Goal: Transaction & Acquisition: Book appointment/travel/reservation

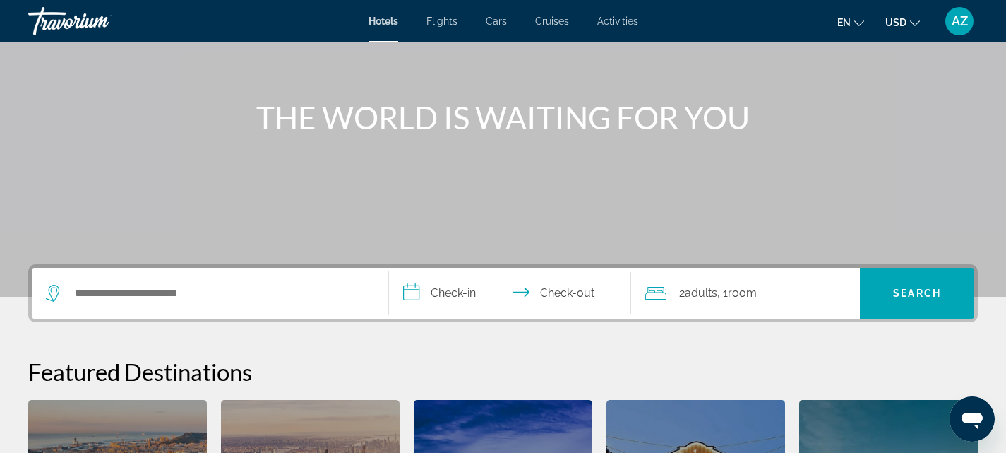
scroll to position [140, 0]
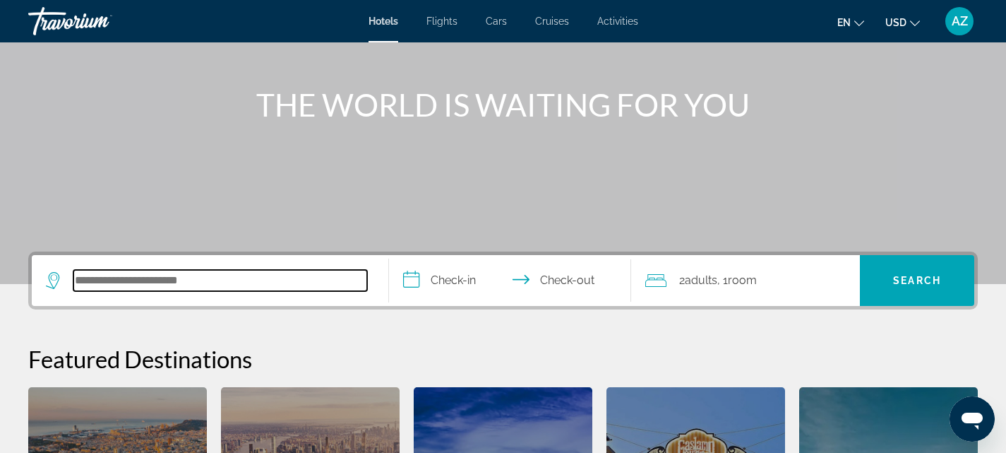
click at [251, 285] on input "Search hotel destination" at bounding box center [220, 280] width 294 height 21
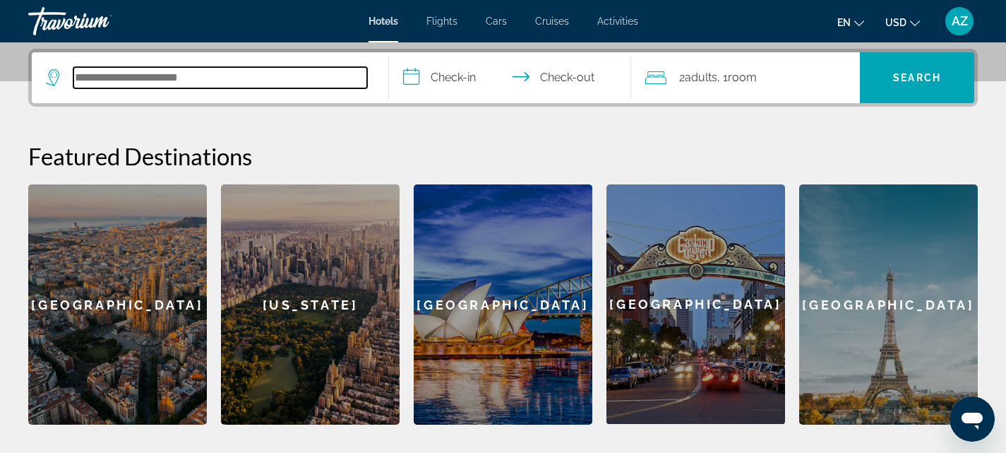
scroll to position [345, 0]
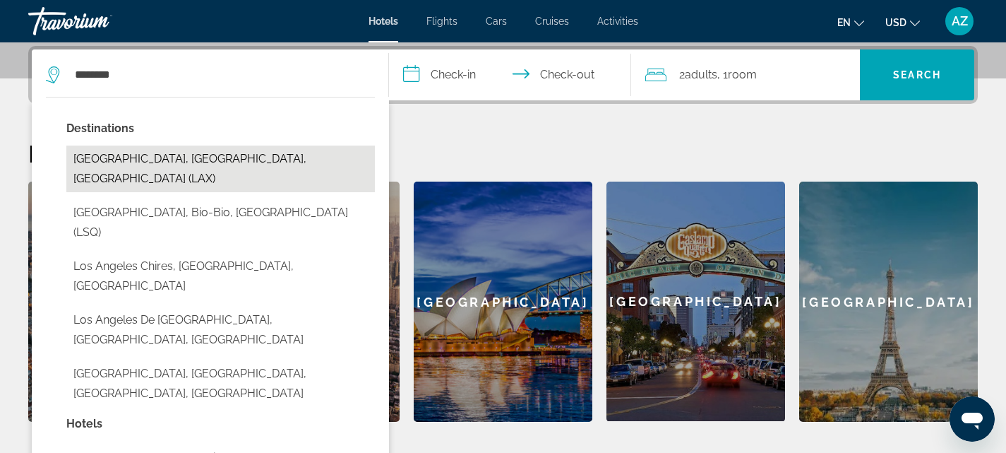
click at [238, 160] on button "[GEOGRAPHIC_DATA], [GEOGRAPHIC_DATA], [GEOGRAPHIC_DATA] (LAX)" at bounding box center [220, 168] width 309 height 47
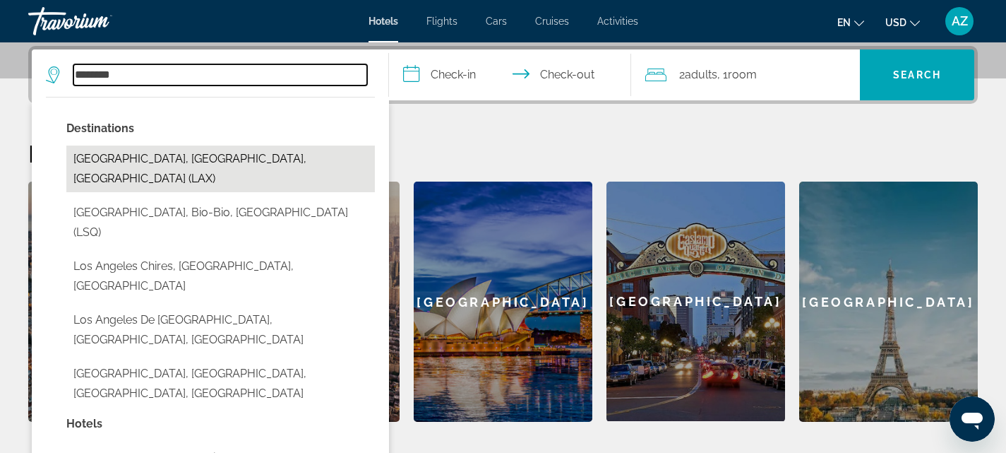
type input "**********"
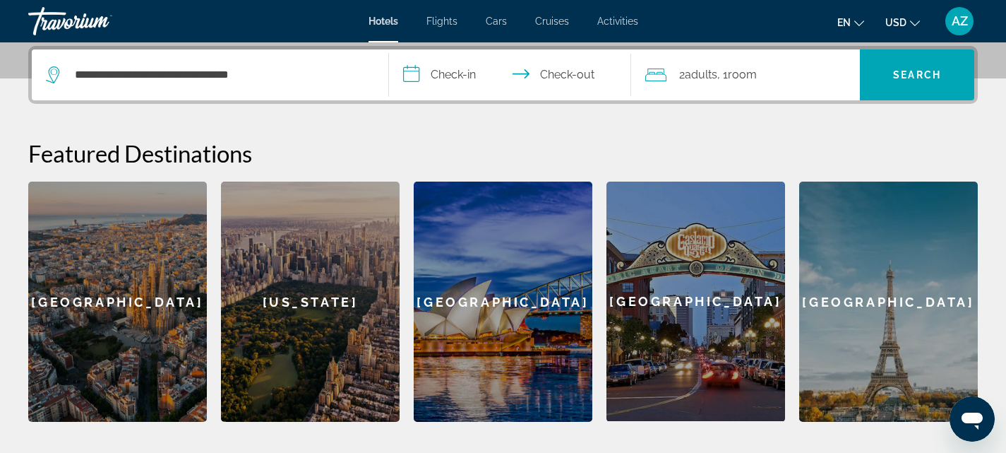
click at [460, 73] on input "**********" at bounding box center [513, 76] width 249 height 55
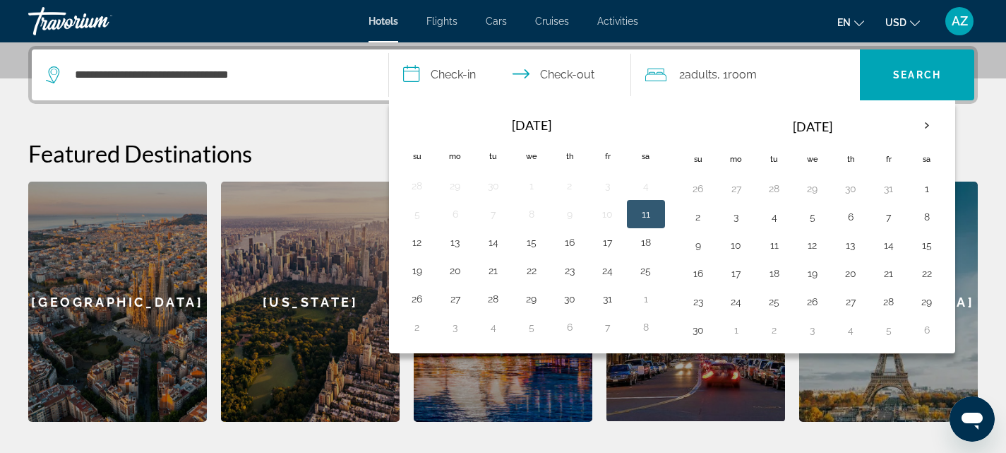
drag, startPoint x: 530, startPoint y: 274, endPoint x: 739, endPoint y: 92, distance: 277.8
click at [739, 92] on div "2 Adult Adults , 1 Room rooms" at bounding box center [752, 74] width 215 height 51
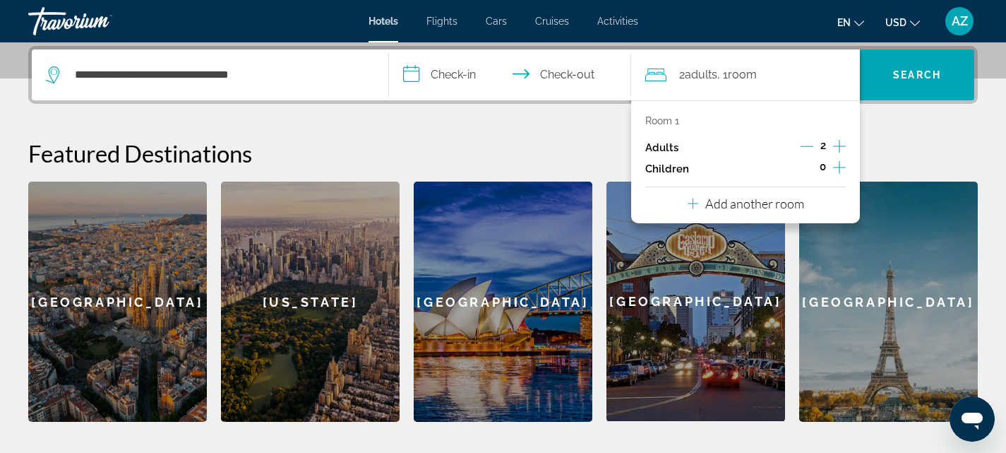
click at [473, 65] on input "**********" at bounding box center [513, 76] width 249 height 55
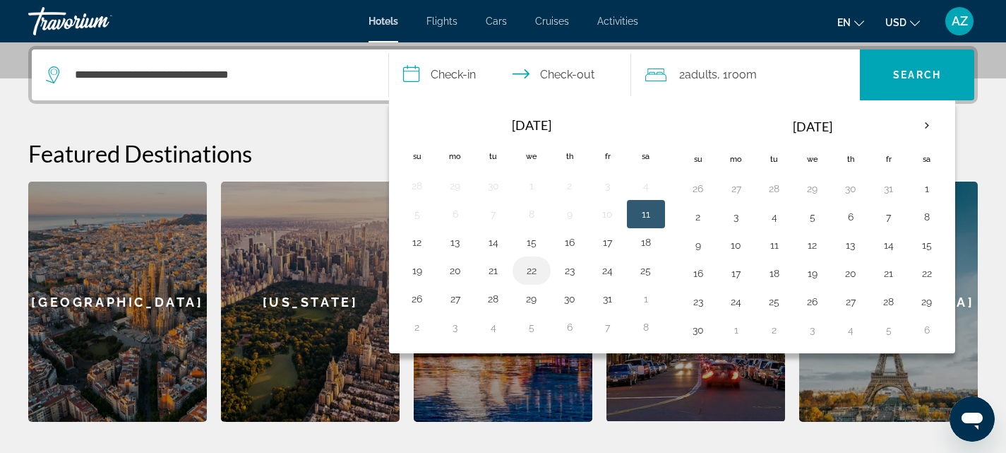
click at [535, 262] on button "22" at bounding box center [531, 271] width 23 height 20
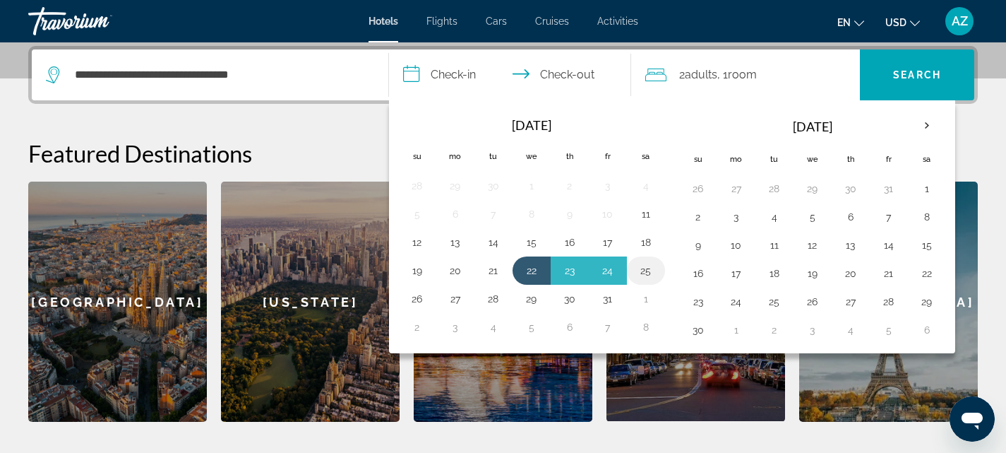
click at [647, 266] on button "25" at bounding box center [646, 271] width 23 height 20
type input "**********"
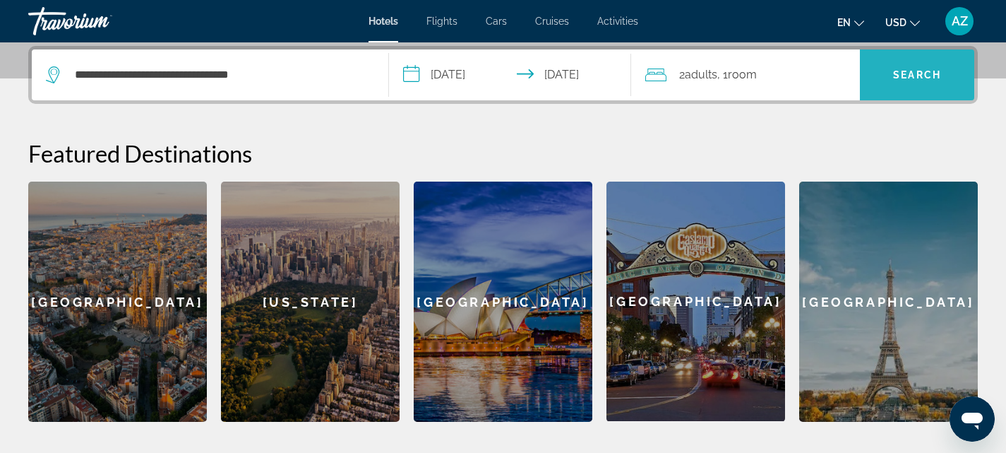
click at [920, 68] on span "Search" at bounding box center [917, 75] width 114 height 34
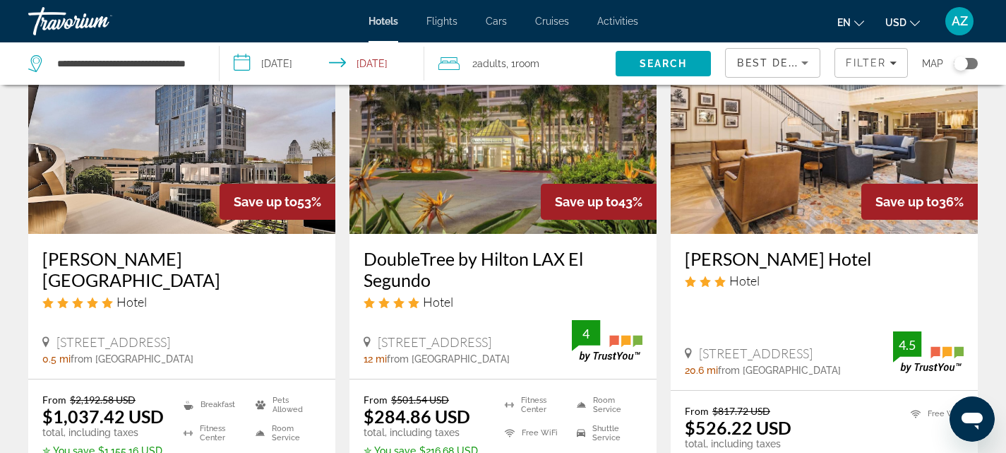
scroll to position [75, 0]
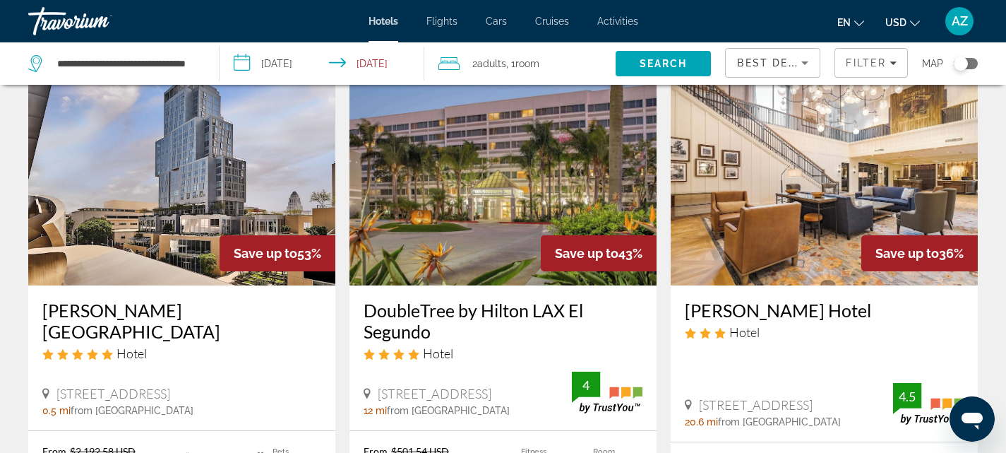
click at [205, 227] on img "Main content" at bounding box center [181, 172] width 307 height 226
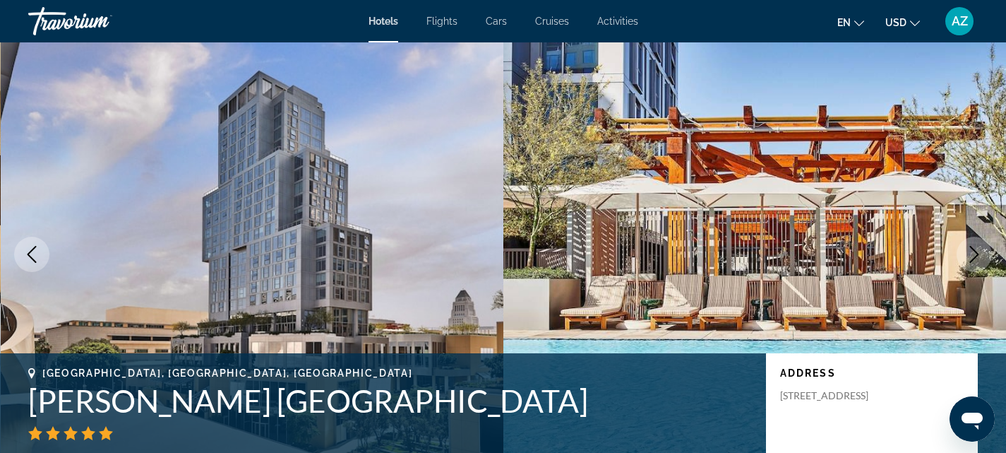
click at [979, 261] on icon "Next image" at bounding box center [974, 254] width 17 height 17
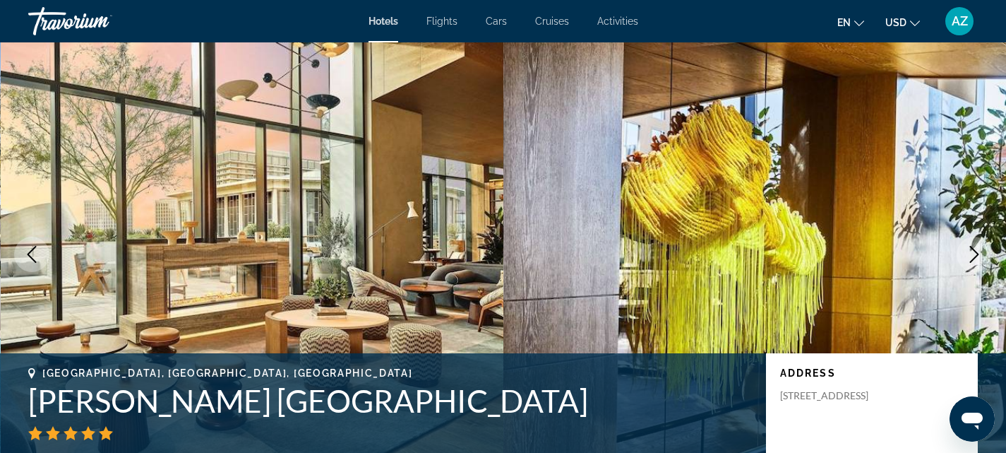
click at [969, 261] on icon "Next image" at bounding box center [974, 254] width 17 height 17
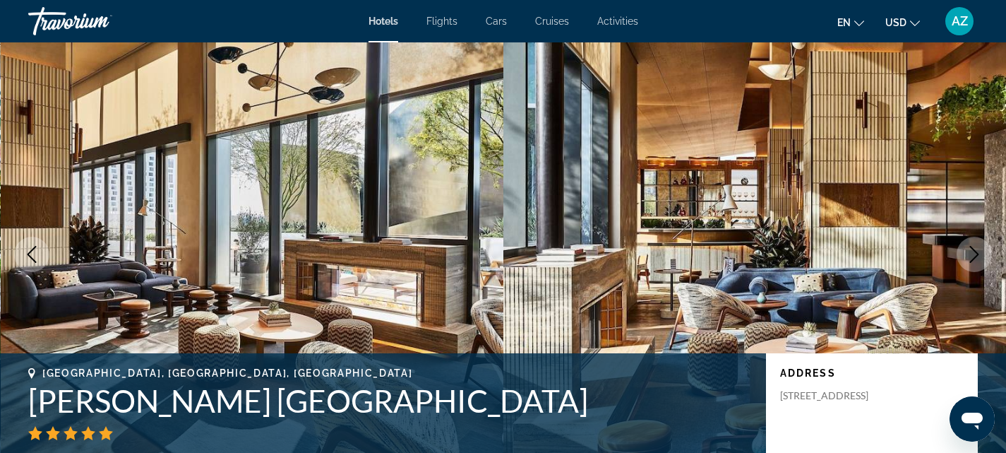
click at [969, 261] on icon "Next image" at bounding box center [974, 254] width 17 height 17
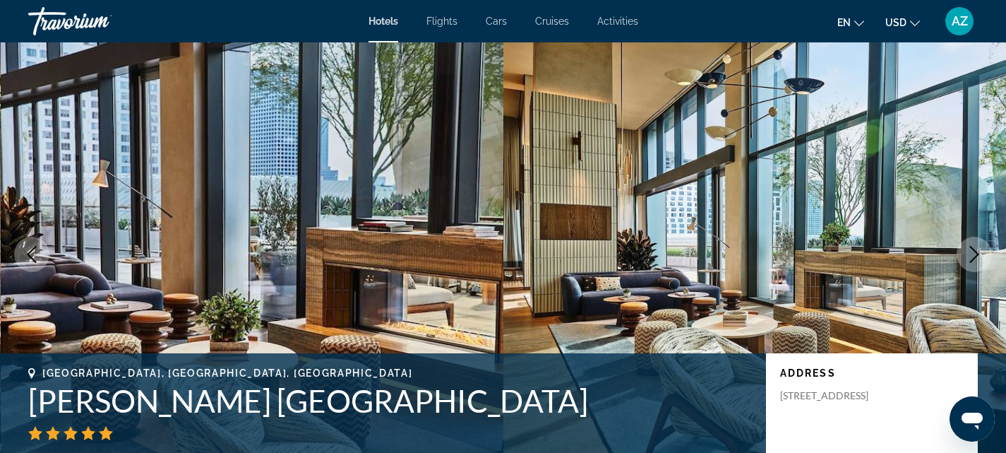
click at [969, 261] on icon "Next image" at bounding box center [974, 254] width 17 height 17
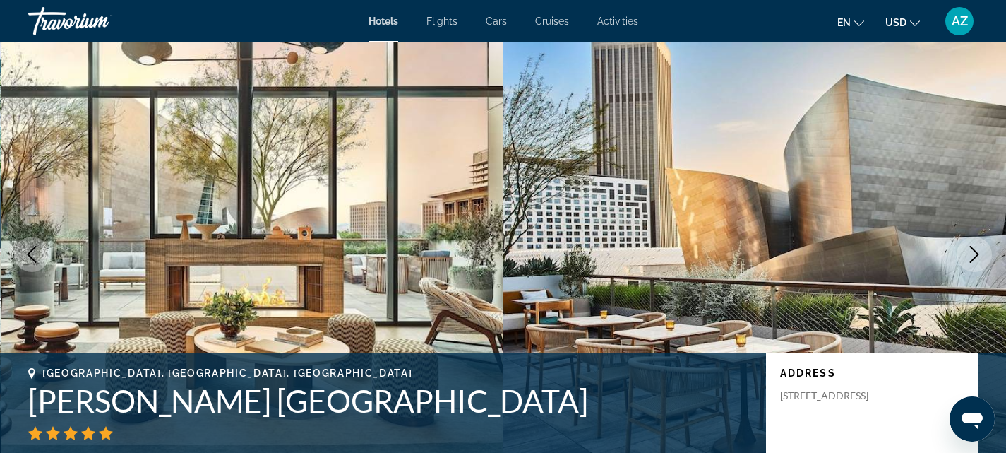
click at [967, 256] on icon "Next image" at bounding box center [974, 254] width 17 height 17
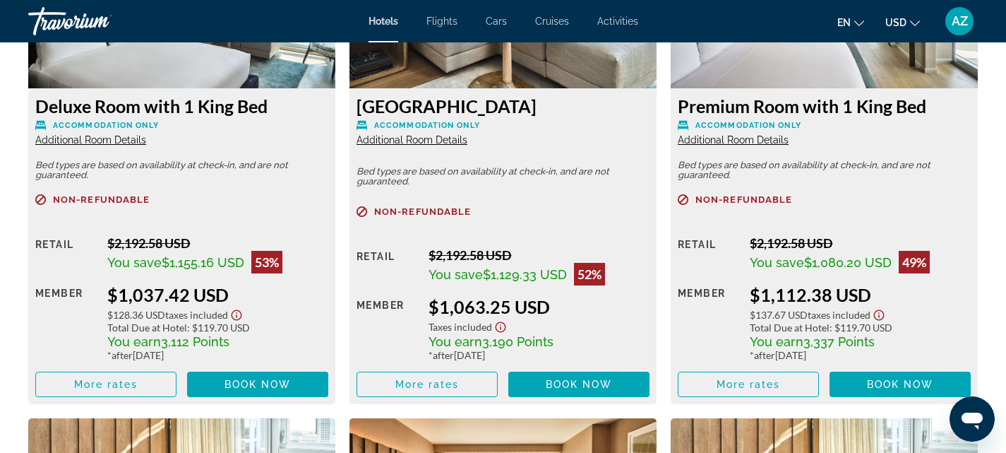
scroll to position [2059, 0]
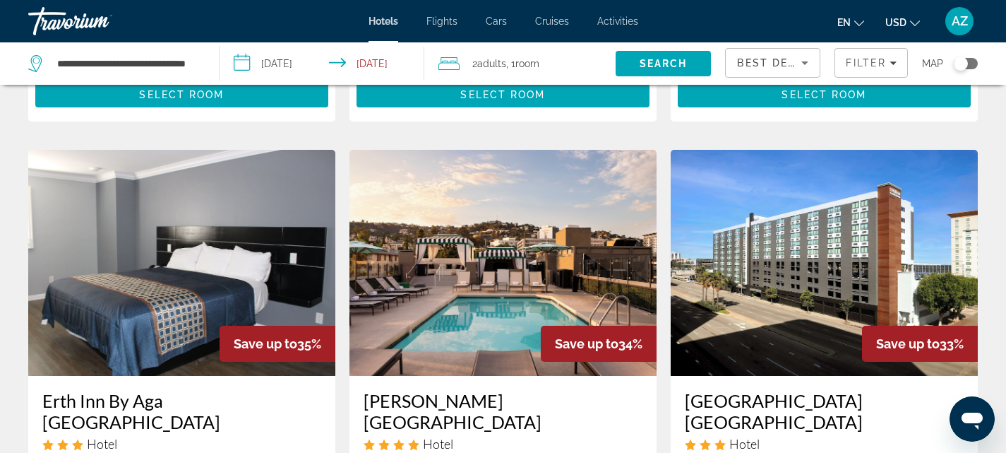
scroll to position [538, 0]
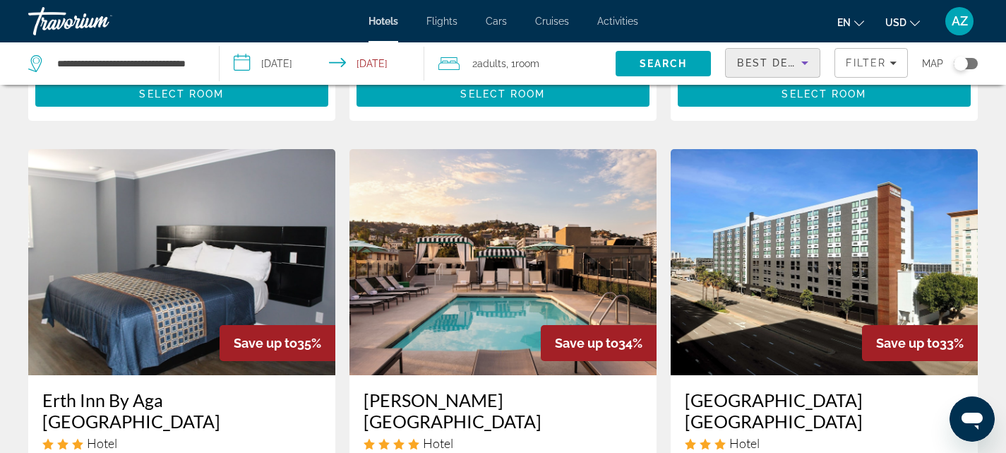
click at [754, 61] on span "Best Deals" at bounding box center [773, 62] width 73 height 11
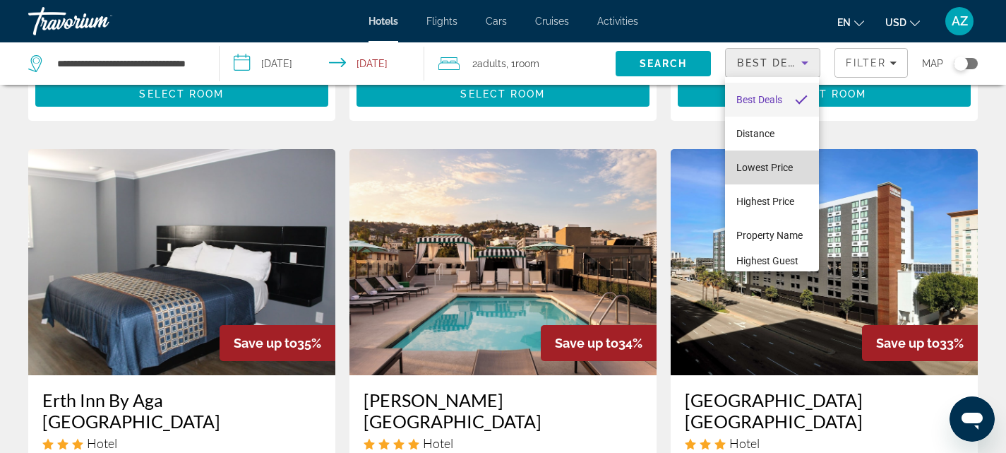
click at [787, 172] on span "Lowest Price" at bounding box center [765, 167] width 56 height 11
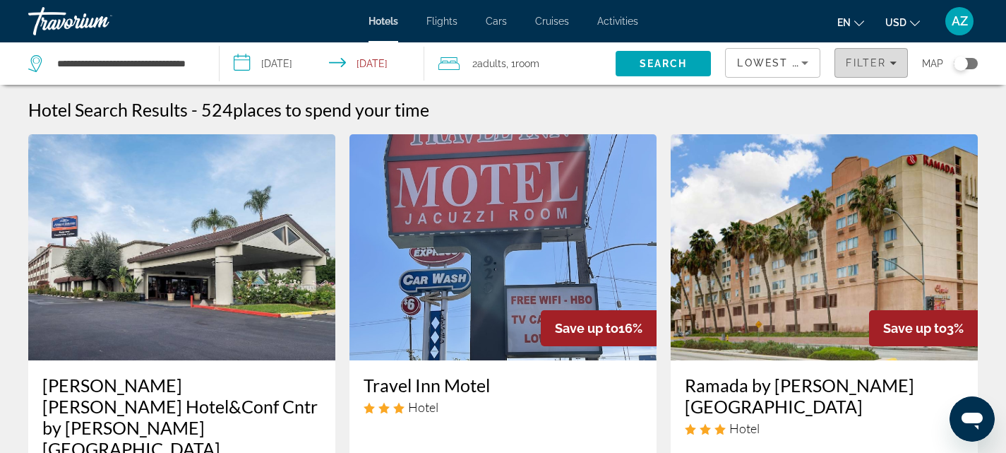
click at [865, 60] on span "Filter" at bounding box center [866, 62] width 40 height 11
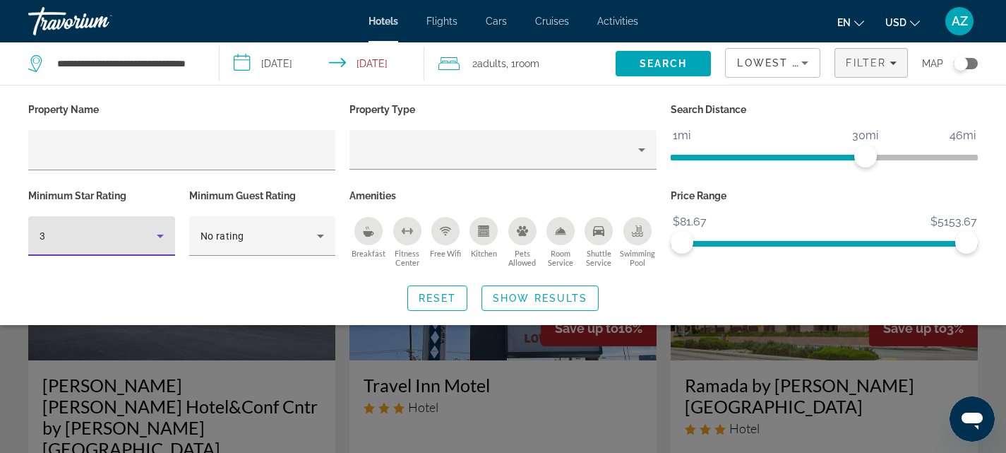
click at [160, 239] on icon "Hotel Filters" at bounding box center [160, 235] width 17 height 17
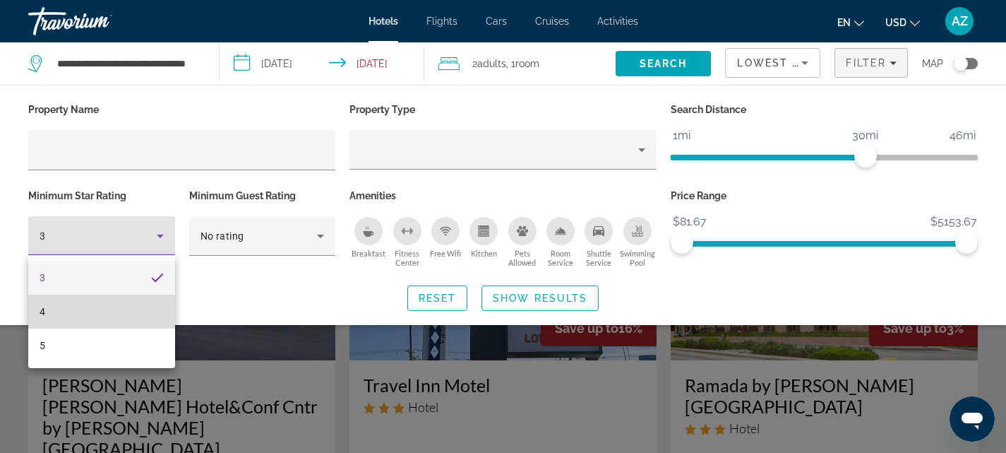
click at [123, 304] on mat-option "4" at bounding box center [101, 311] width 147 height 34
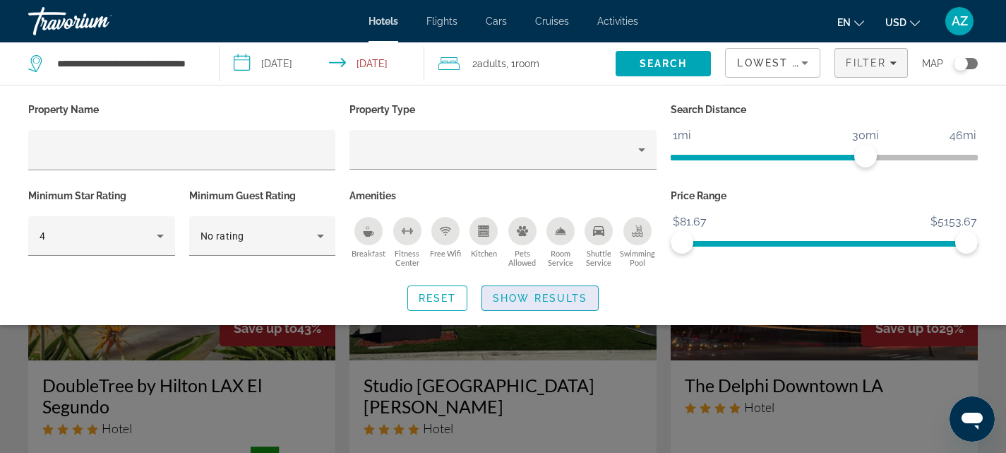
click at [519, 300] on span "Show Results" at bounding box center [540, 297] width 95 height 11
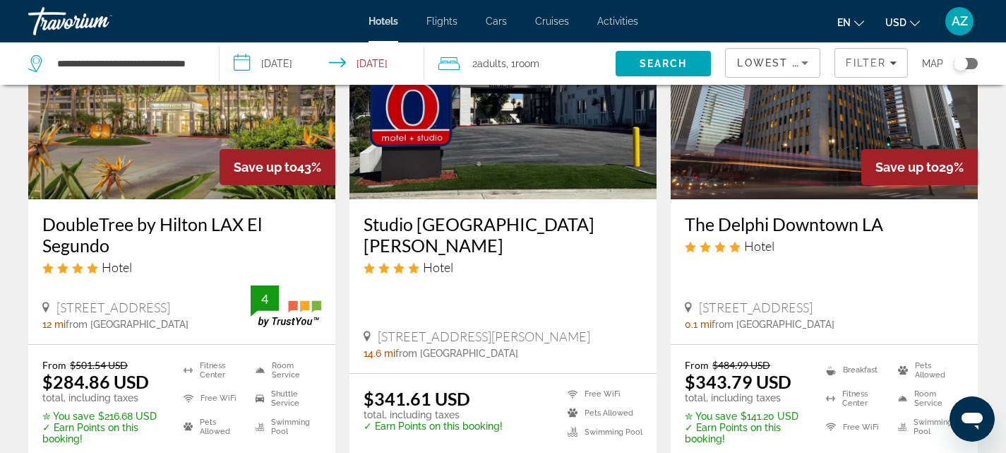
scroll to position [162, 0]
click at [830, 121] on img "Main content" at bounding box center [824, 85] width 307 height 226
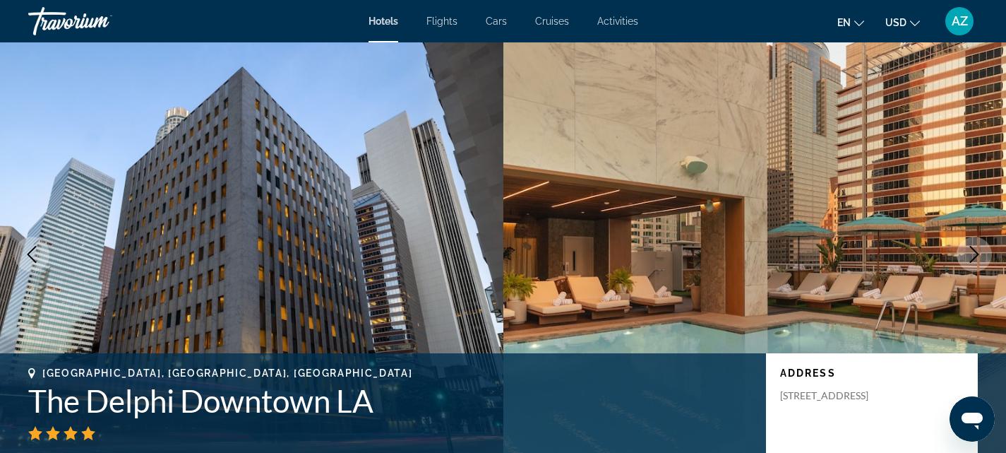
click at [974, 258] on icon "Next image" at bounding box center [974, 254] width 9 height 17
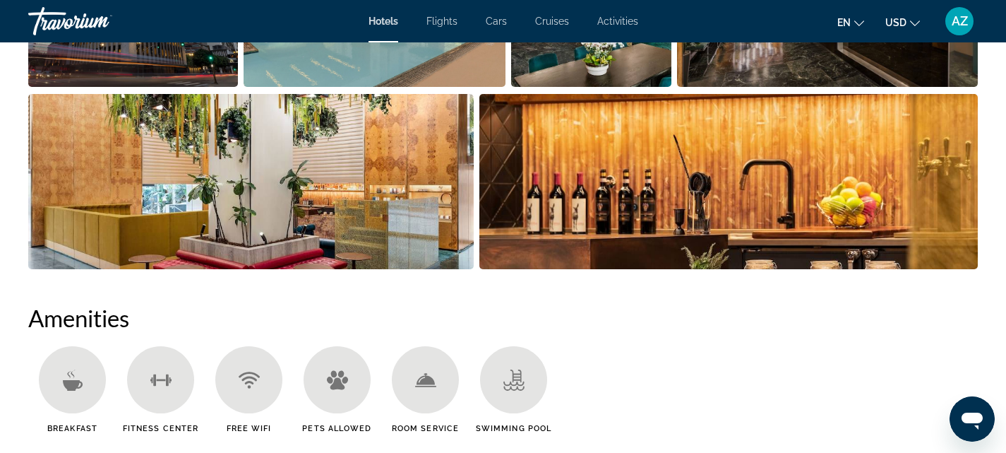
scroll to position [907, 0]
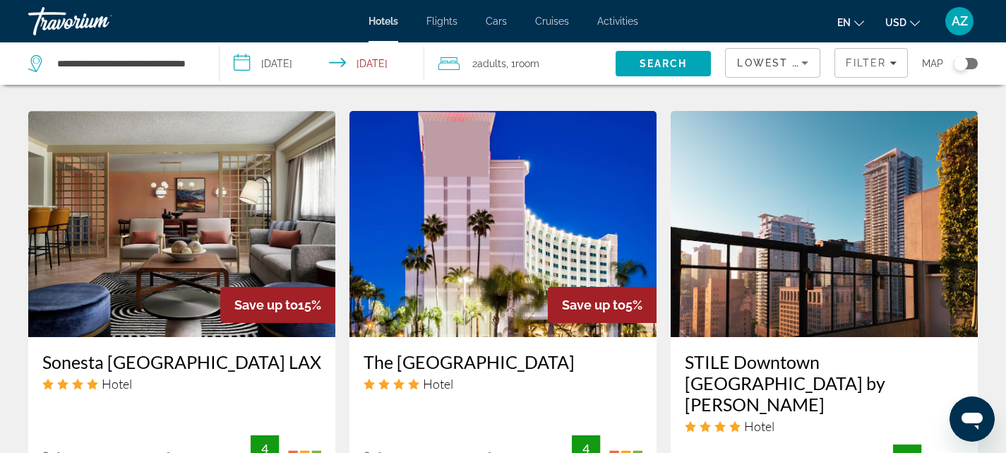
scroll to position [1140, 0]
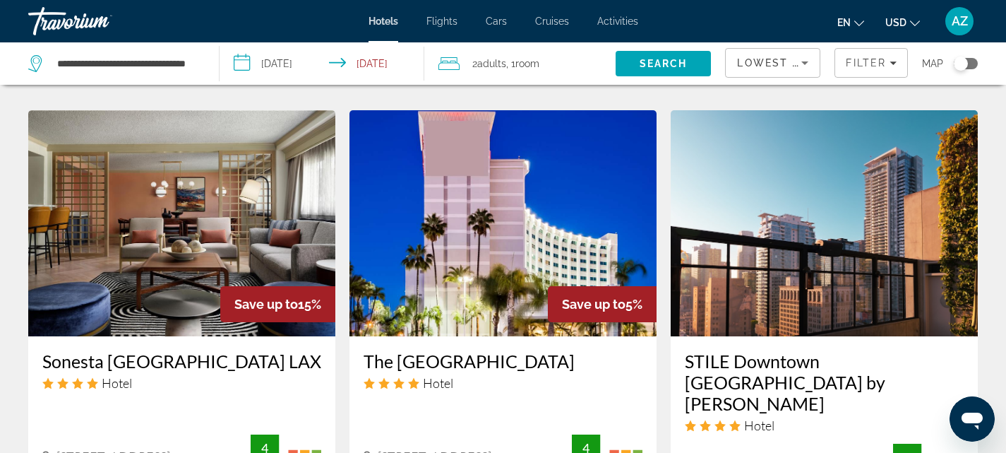
click at [874, 181] on img "Main content" at bounding box center [824, 223] width 307 height 226
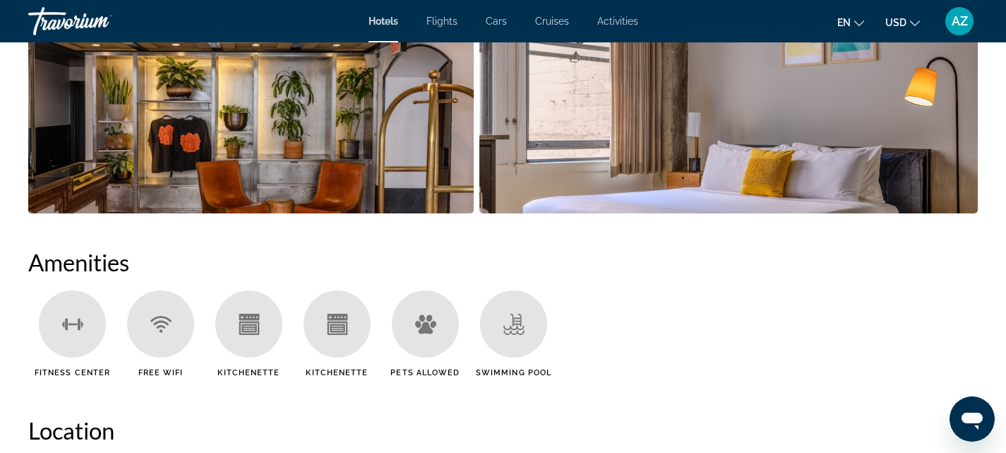
scroll to position [962, 0]
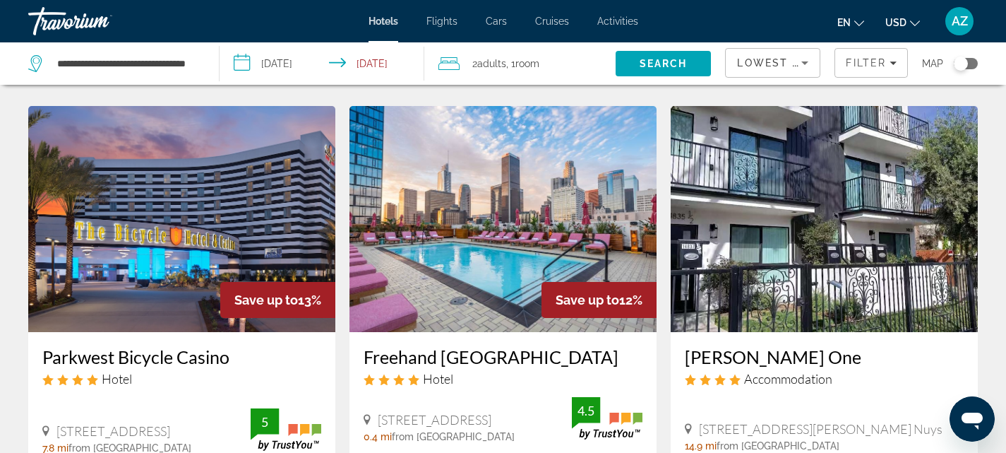
scroll to position [1709, 0]
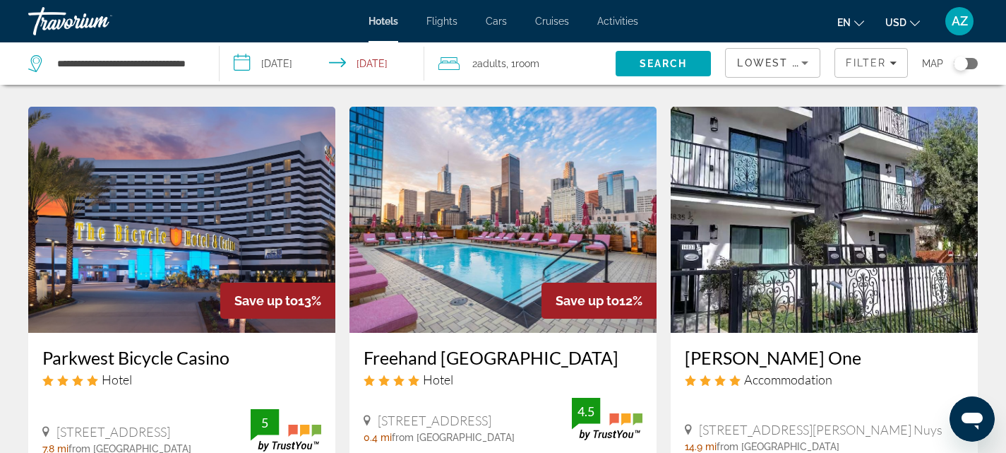
click at [490, 213] on img "Main content" at bounding box center [503, 220] width 307 height 226
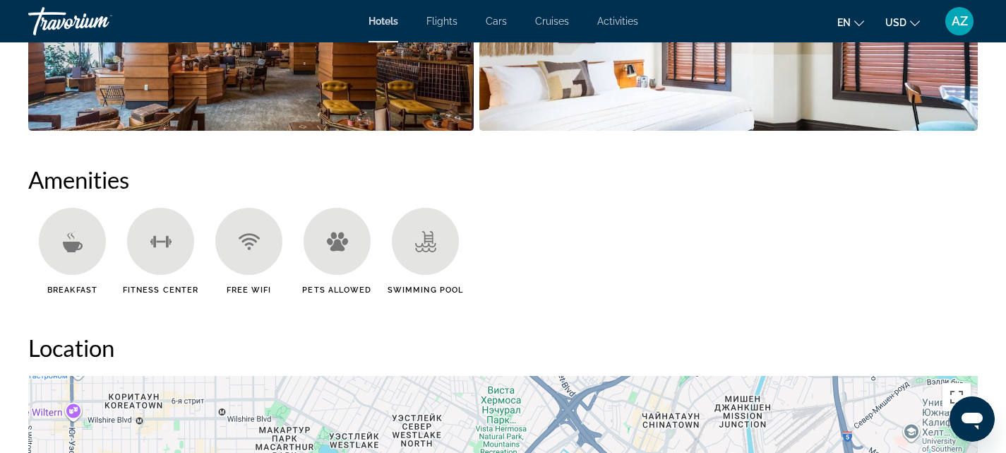
scroll to position [1048, 0]
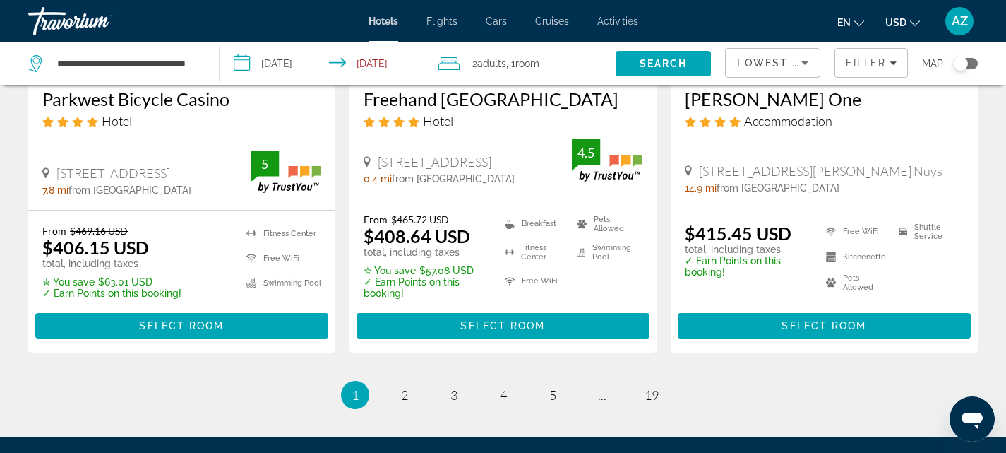
scroll to position [2027, 0]
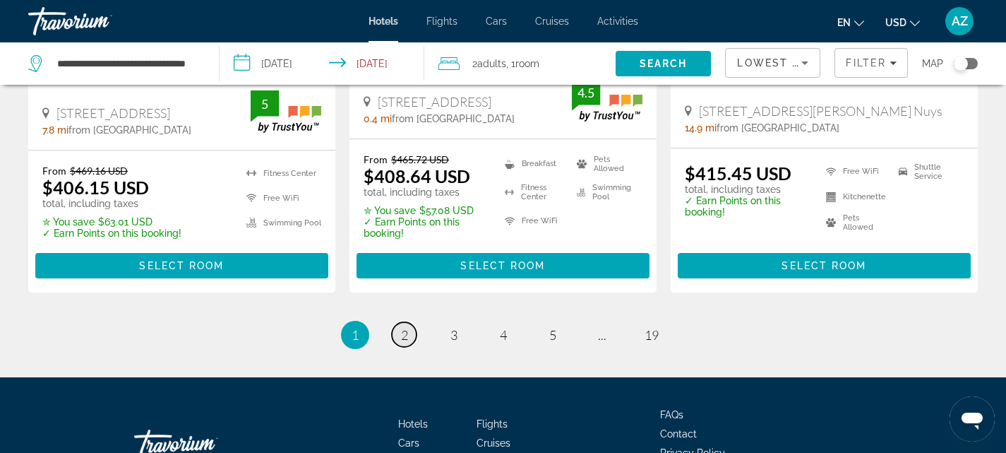
click at [405, 327] on span "2" at bounding box center [404, 335] width 7 height 16
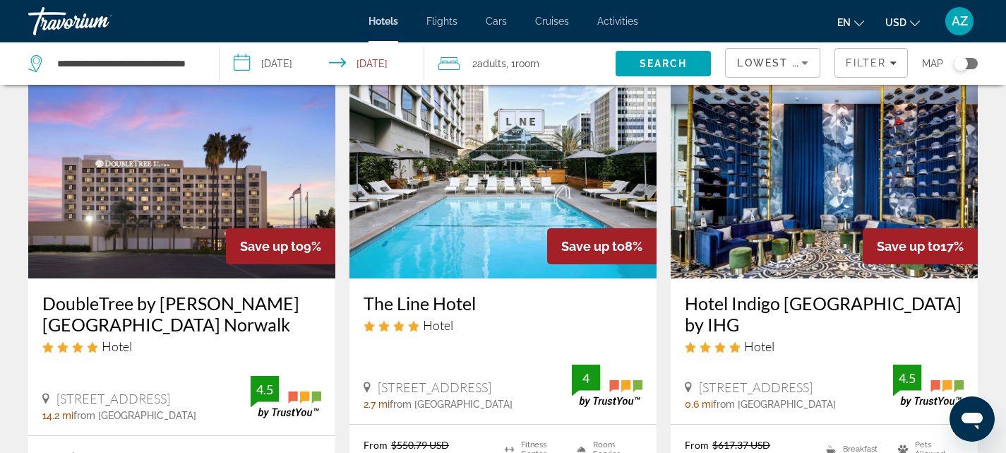
scroll to position [1737, 0]
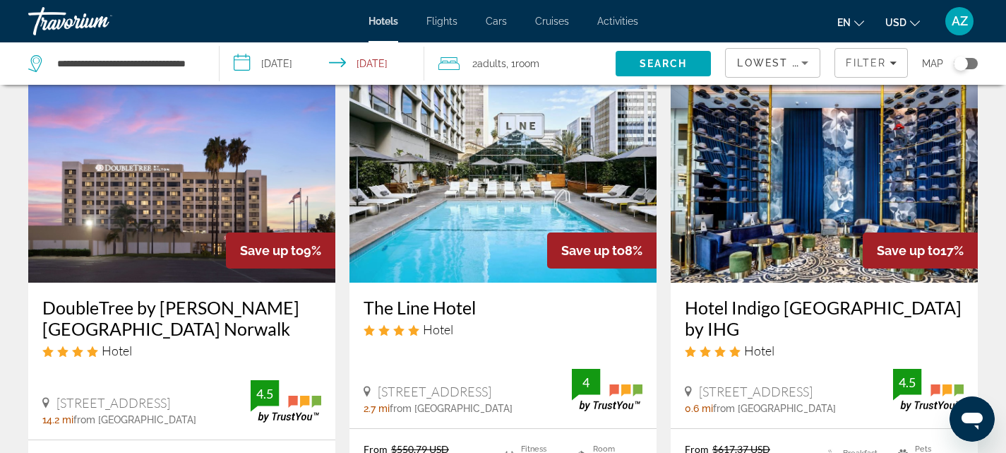
click at [813, 178] on img "Main content" at bounding box center [824, 169] width 307 height 226
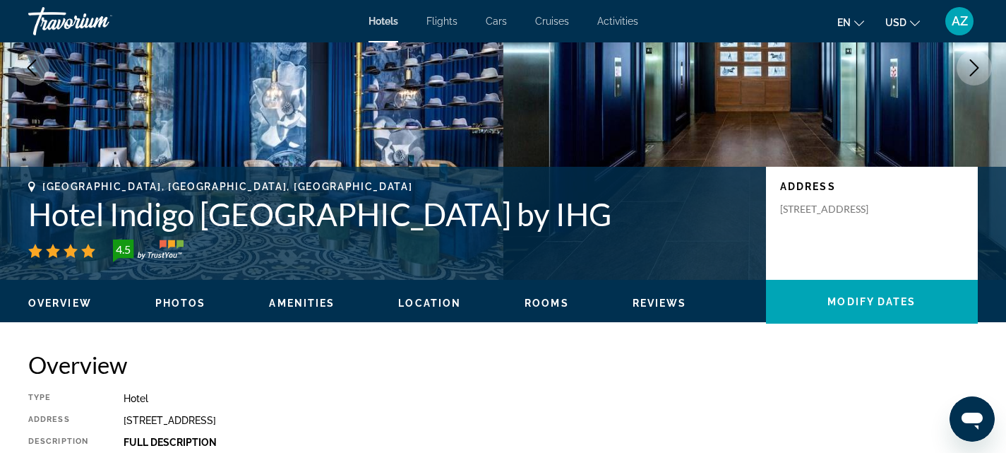
scroll to position [184, 0]
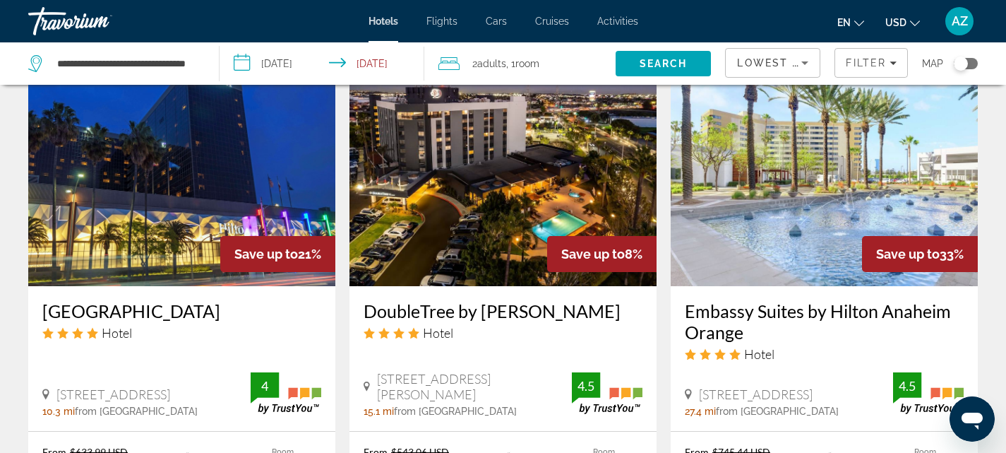
scroll to position [1180, 0]
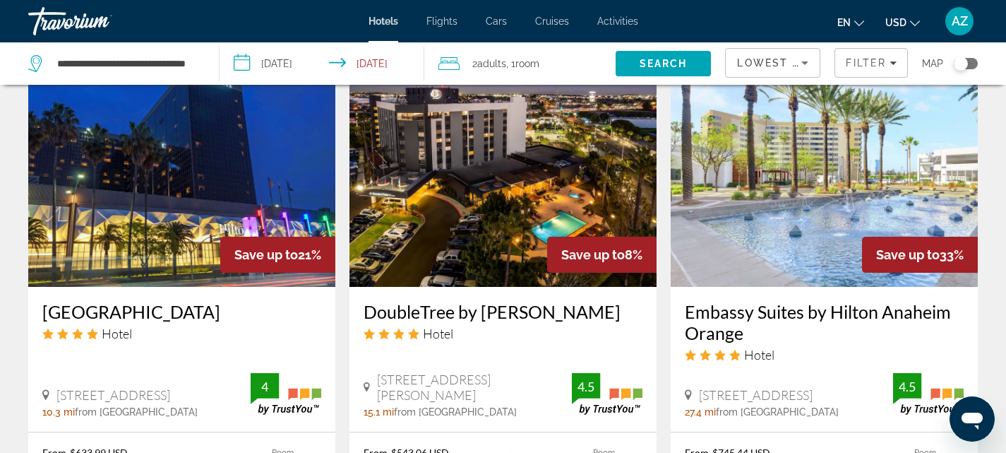
click at [770, 177] on img "Main content" at bounding box center [824, 174] width 307 height 226
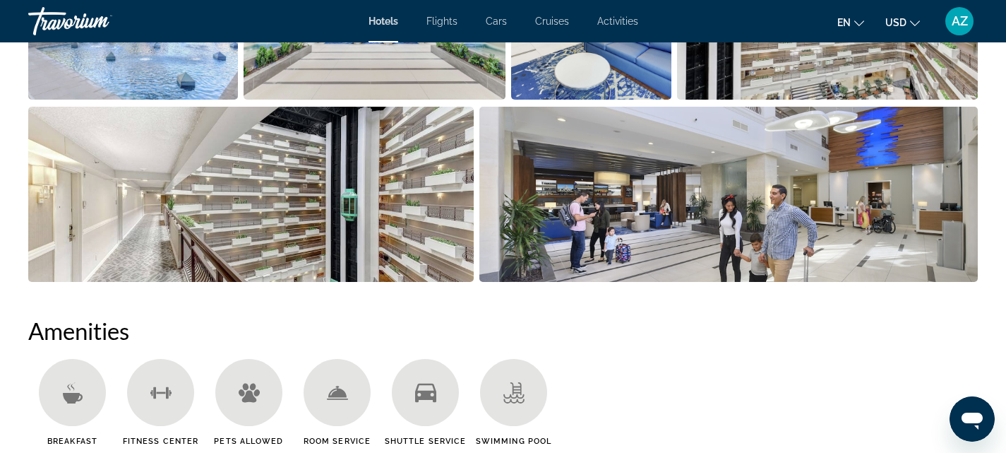
scroll to position [903, 0]
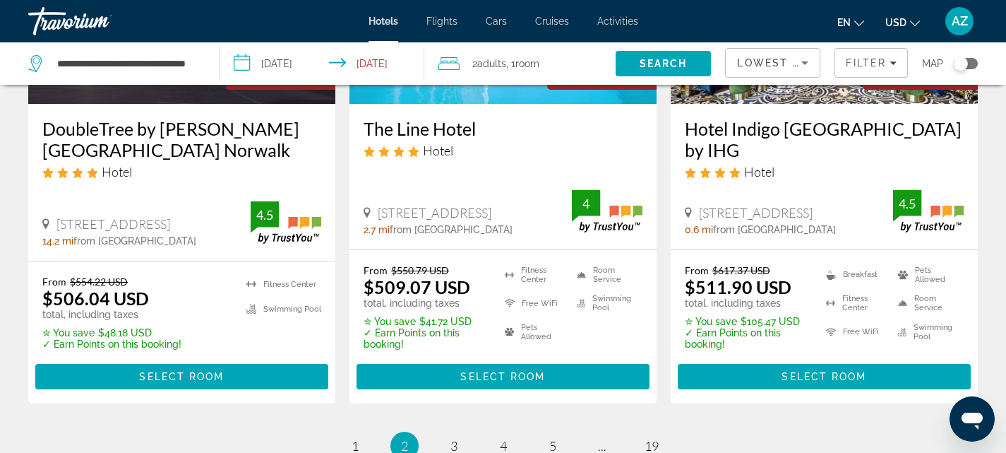
scroll to position [2123, 0]
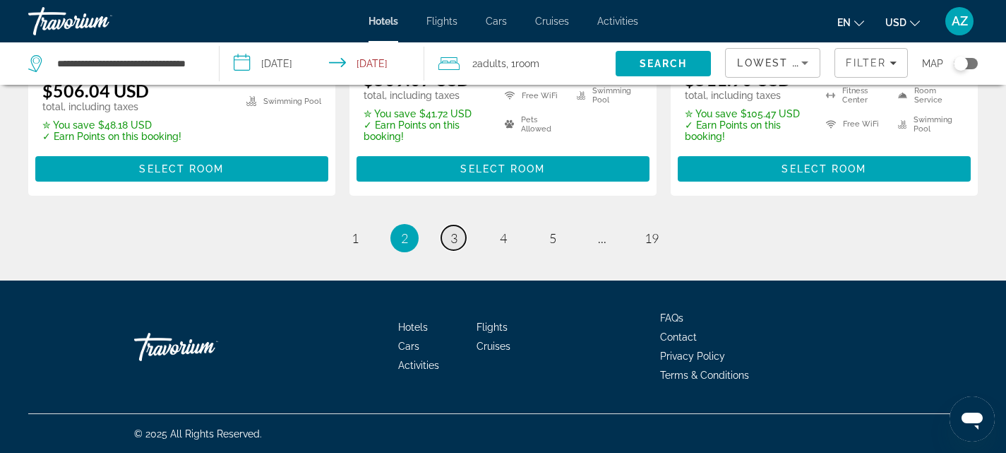
click at [463, 231] on link "page 3" at bounding box center [453, 237] width 25 height 25
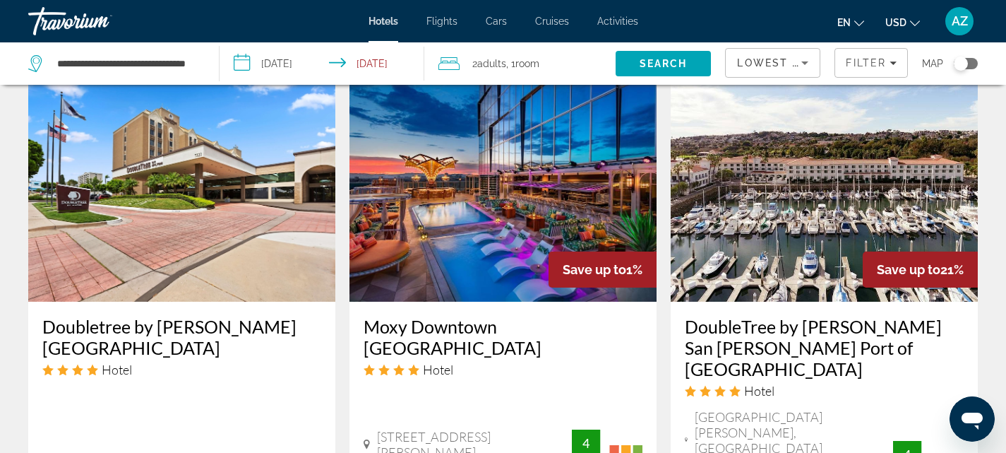
scroll to position [1139, 0]
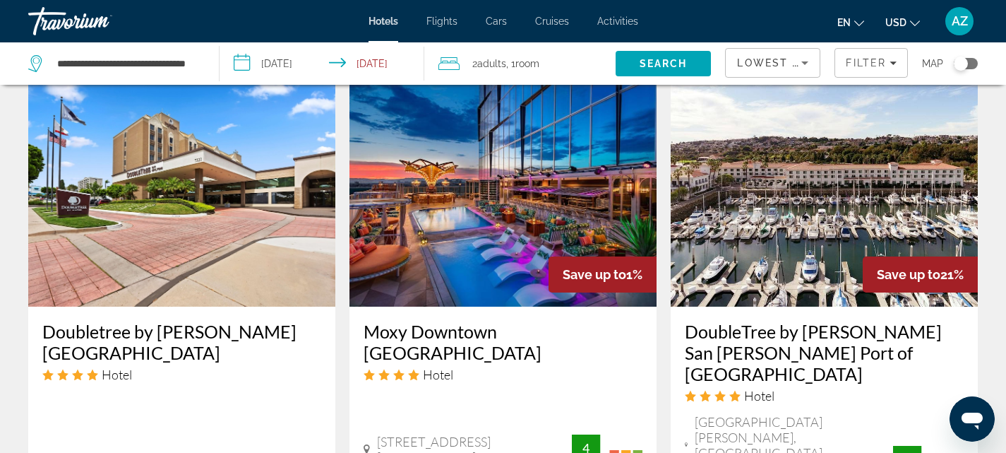
click at [540, 205] on img "Main content" at bounding box center [503, 194] width 307 height 226
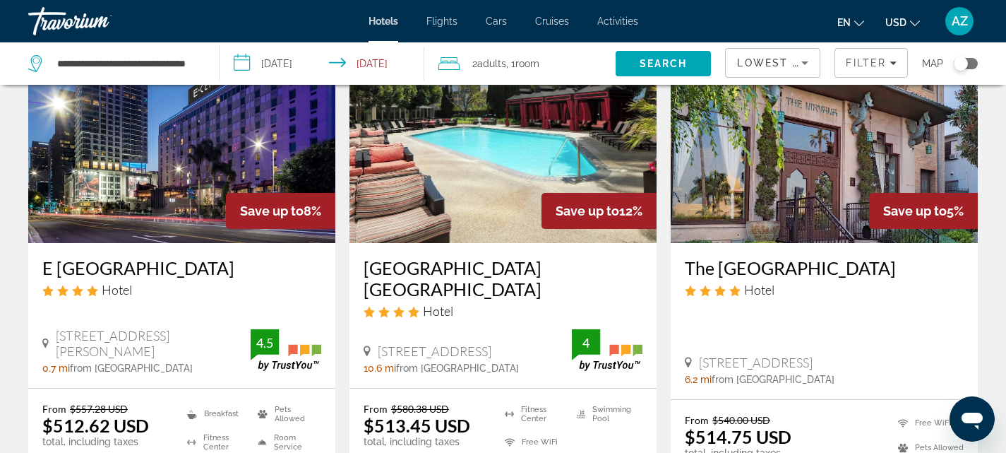
scroll to position [118, 0]
